Goal: Find specific page/section: Find specific page/section

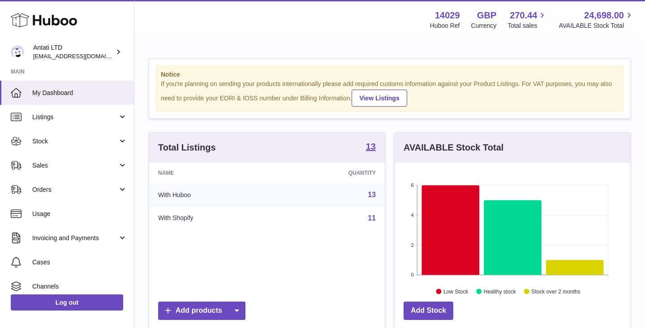
scroll to position [140, 236]
click at [496, 233] on icon at bounding box center [513, 237] width 58 height 75
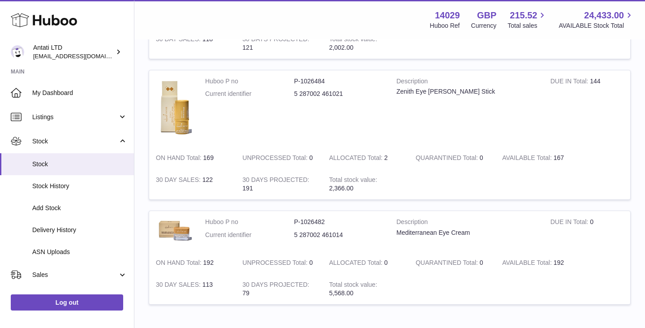
scroll to position [469, 0]
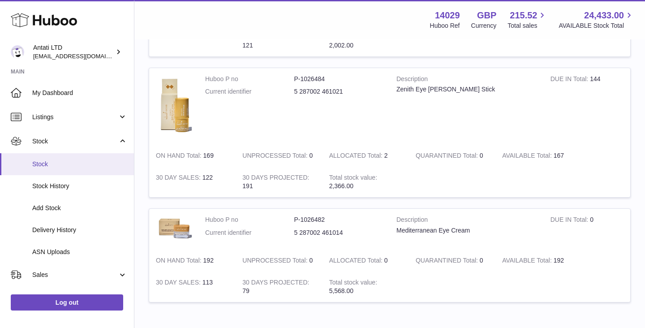
click at [85, 163] on span "Stock" at bounding box center [79, 164] width 95 height 9
